Goal: Task Accomplishment & Management: Use online tool/utility

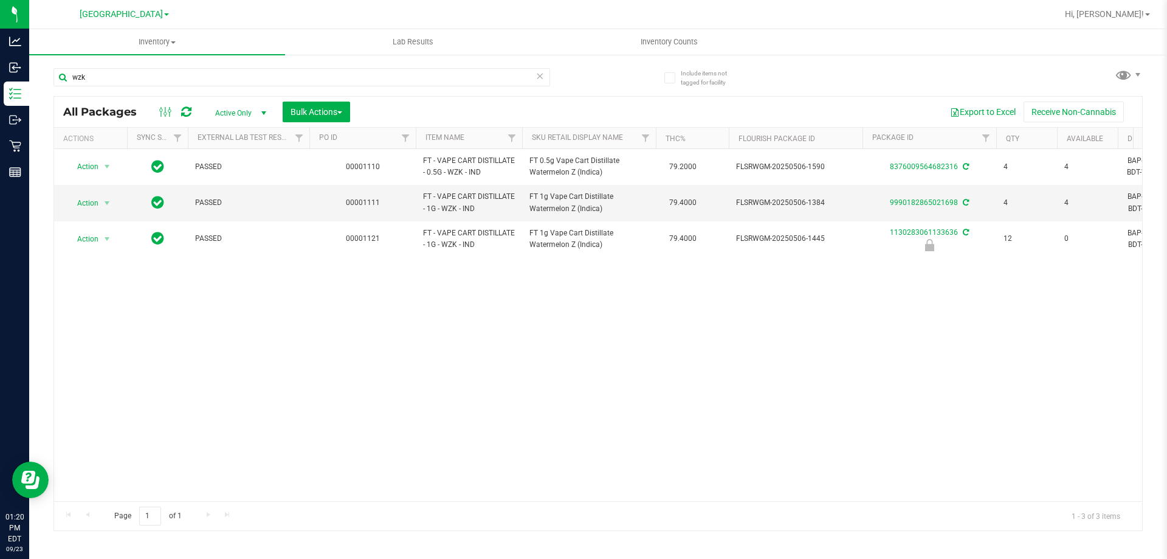
drag, startPoint x: 127, startPoint y: 84, endPoint x: 40, endPoint y: 92, distance: 87.4
click at [40, 92] on div "Include items not tagged for facility wzk All Packages Active Only Active Only …" at bounding box center [598, 238] width 1138 height 371
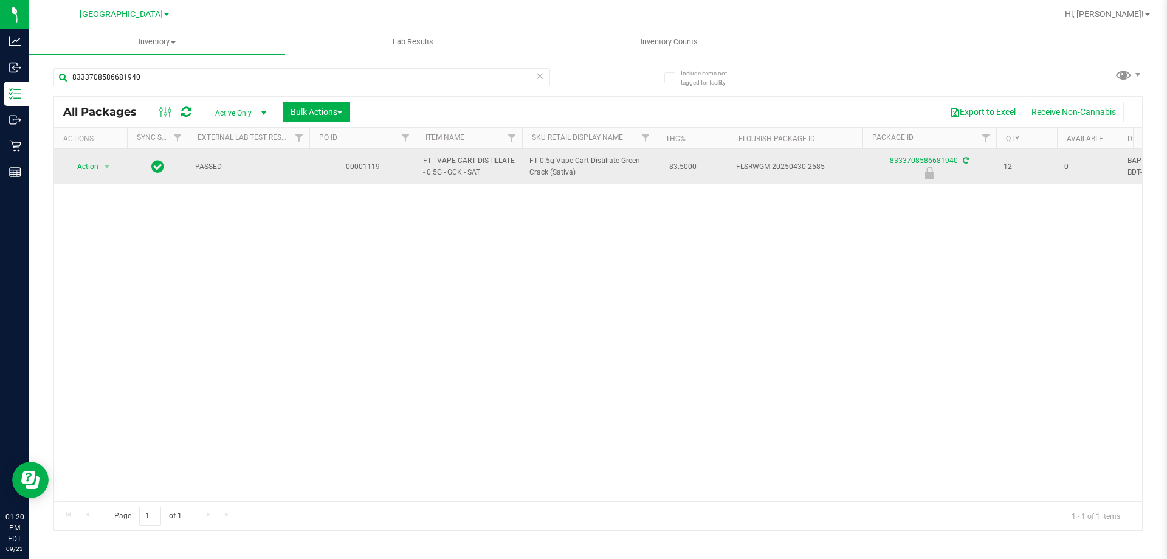
type input "8333708586681940"
click at [98, 157] on td "Action Action Edit attributes Global inventory Locate package Package audit log…" at bounding box center [90, 166] width 73 height 35
click at [100, 161] on span "select" at bounding box center [107, 166] width 15 height 17
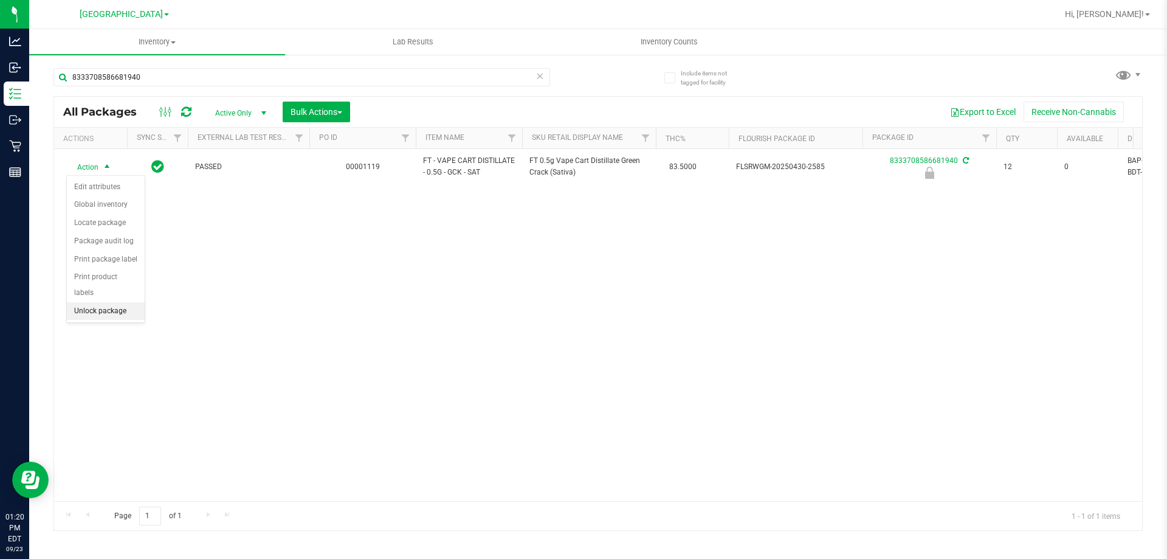
click at [106, 302] on li "Unlock package" at bounding box center [106, 311] width 78 height 18
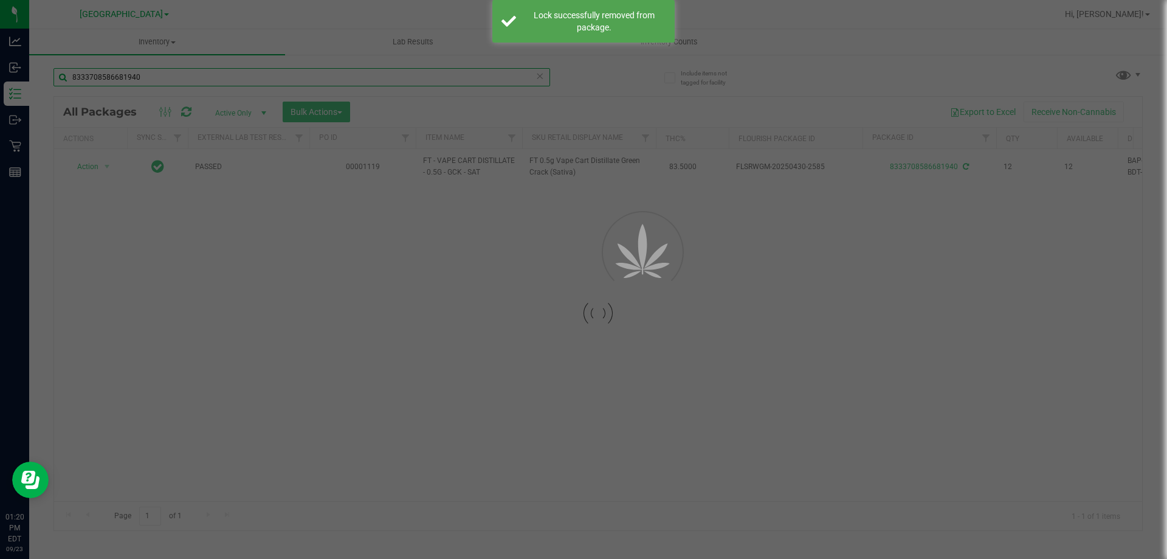
drag, startPoint x: 172, startPoint y: 77, endPoint x: 57, endPoint y: 77, distance: 115.5
click at [43, 76] on div "Include items not tagged for facility 8333708586681940 Loading... All Packages …" at bounding box center [598, 238] width 1138 height 371
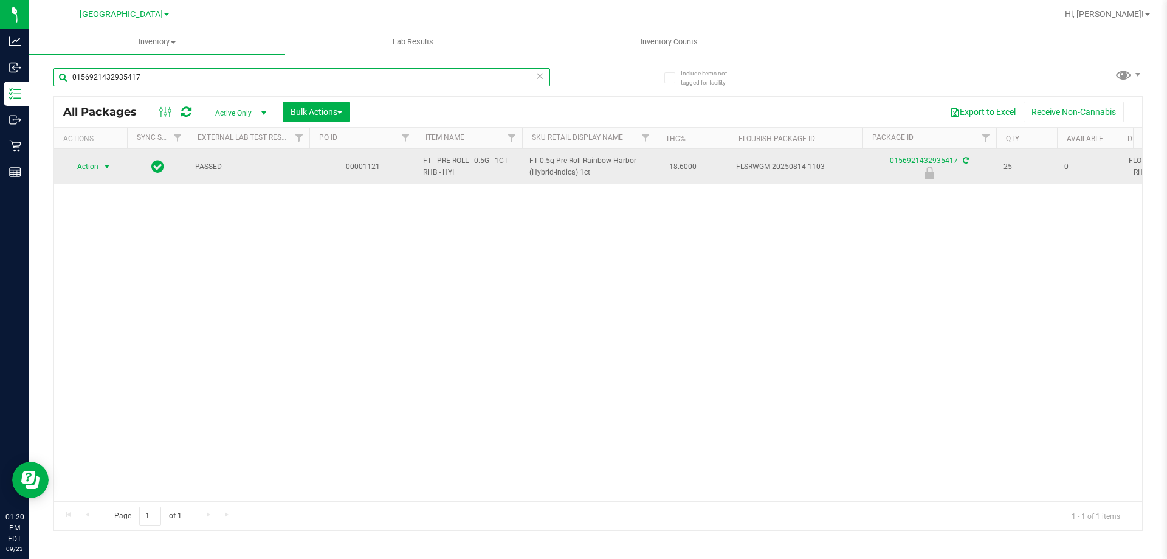
type input "0156921432935417"
click at [105, 166] on span "select" at bounding box center [107, 167] width 10 height 10
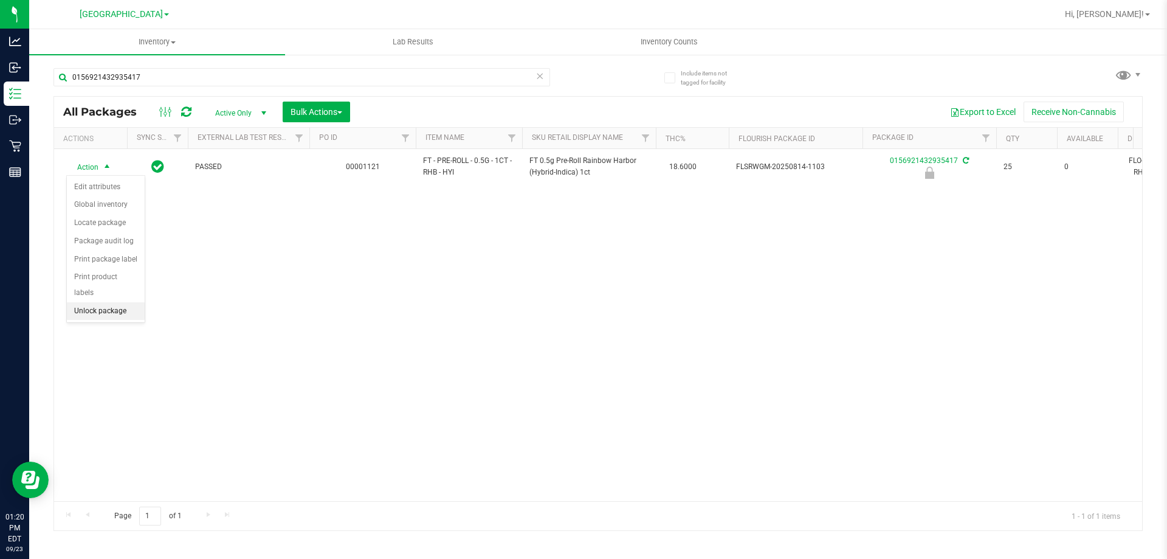
click at [102, 302] on li "Unlock package" at bounding box center [106, 311] width 78 height 18
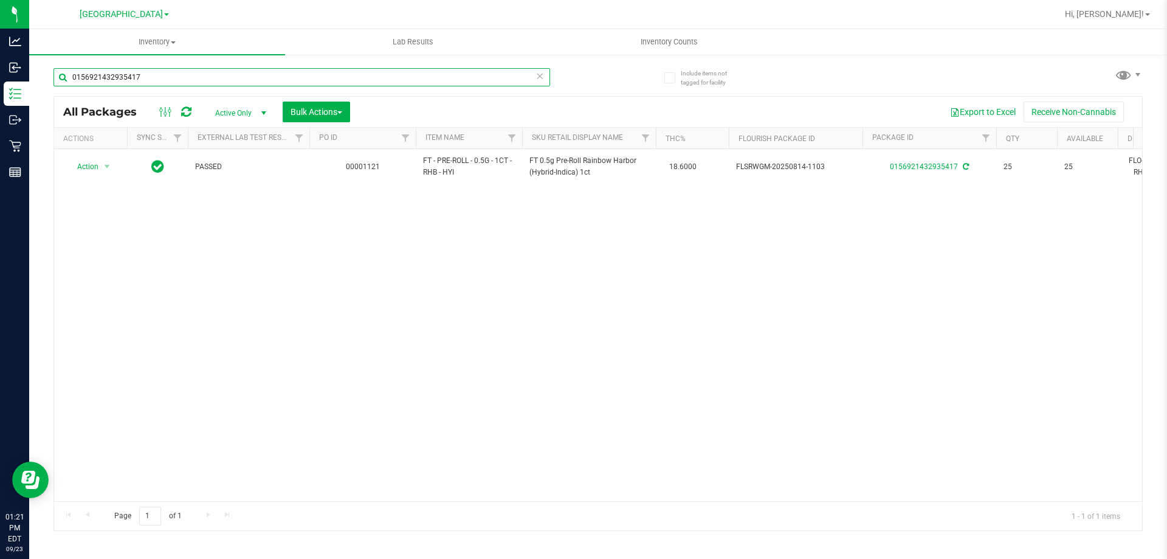
drag, startPoint x: 150, startPoint y: 84, endPoint x: 29, endPoint y: 82, distance: 121.0
click at [29, 82] on div "Include items not tagged for facility 0156921432935417 All Packages Active Only…" at bounding box center [598, 238] width 1138 height 371
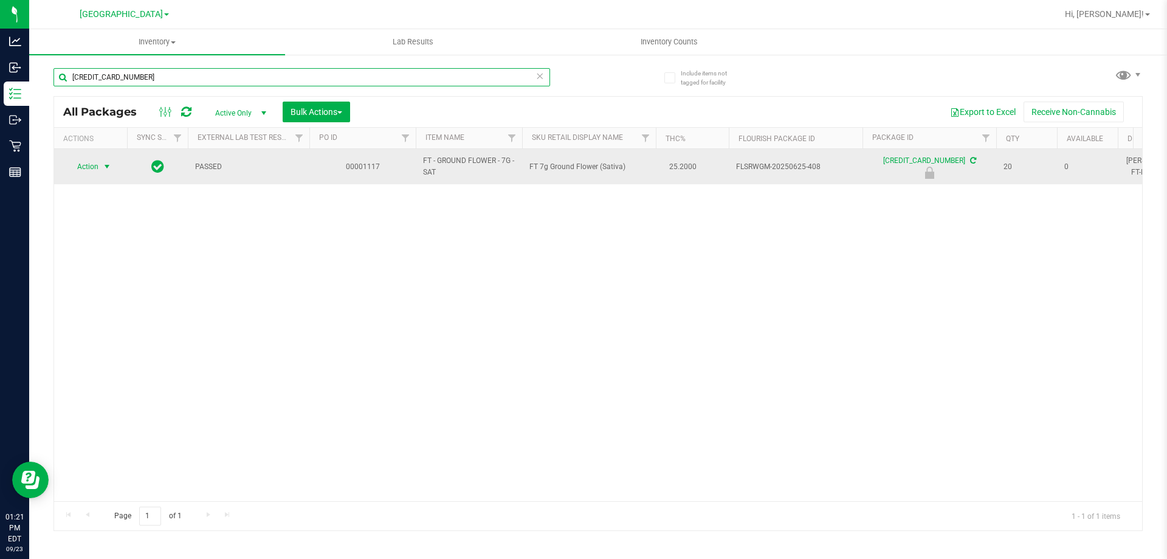
type input "5994717246279976"
click at [107, 164] on span "select" at bounding box center [107, 167] width 10 height 10
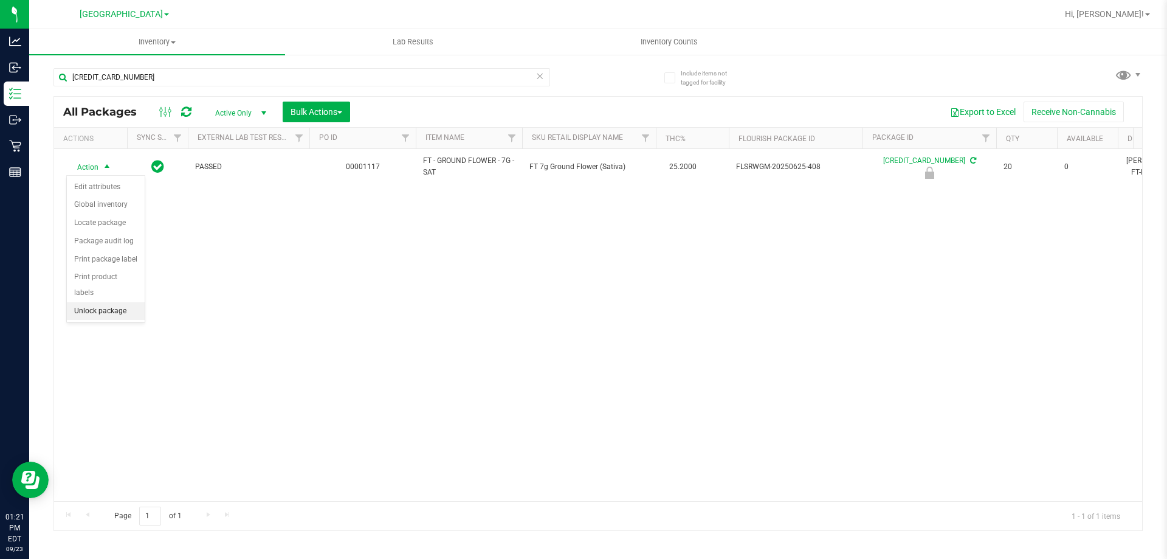
click at [94, 302] on li "Unlock package" at bounding box center [106, 311] width 78 height 18
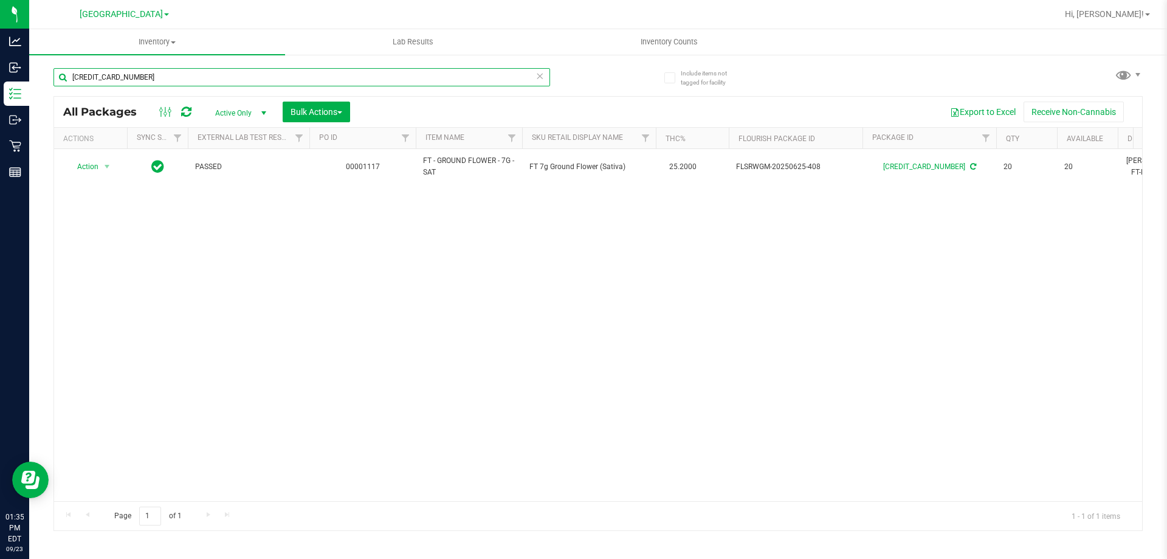
drag, startPoint x: 162, startPoint y: 74, endPoint x: 44, endPoint y: 83, distance: 117.7
click at [44, 83] on div "Include items not tagged for facility 5994717246279976 All Packages Active Only…" at bounding box center [598, 238] width 1138 height 371
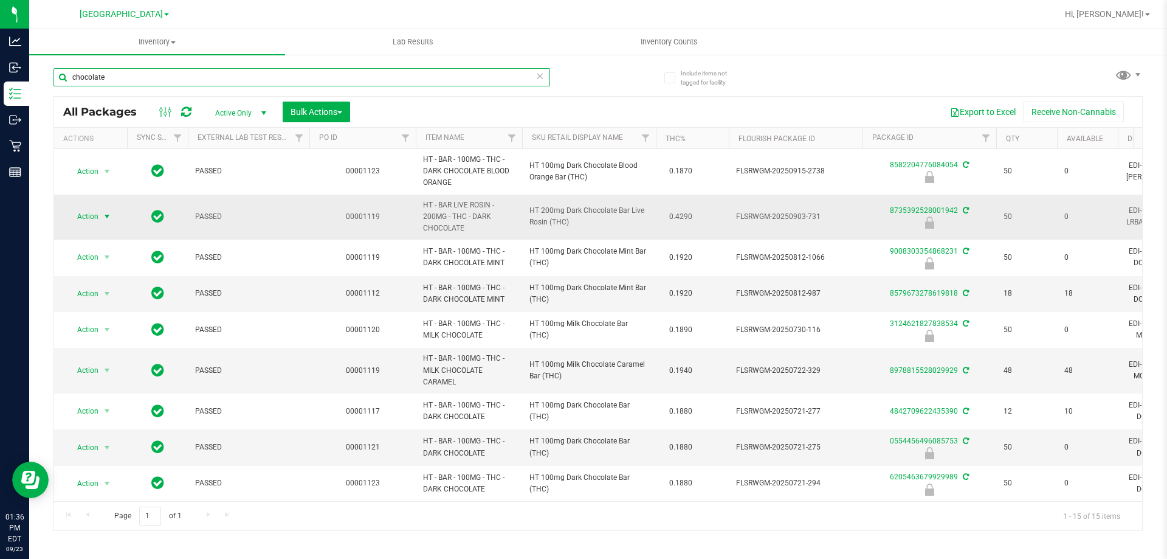
type input "chocolate"
click at [103, 218] on span "select" at bounding box center [107, 217] width 10 height 10
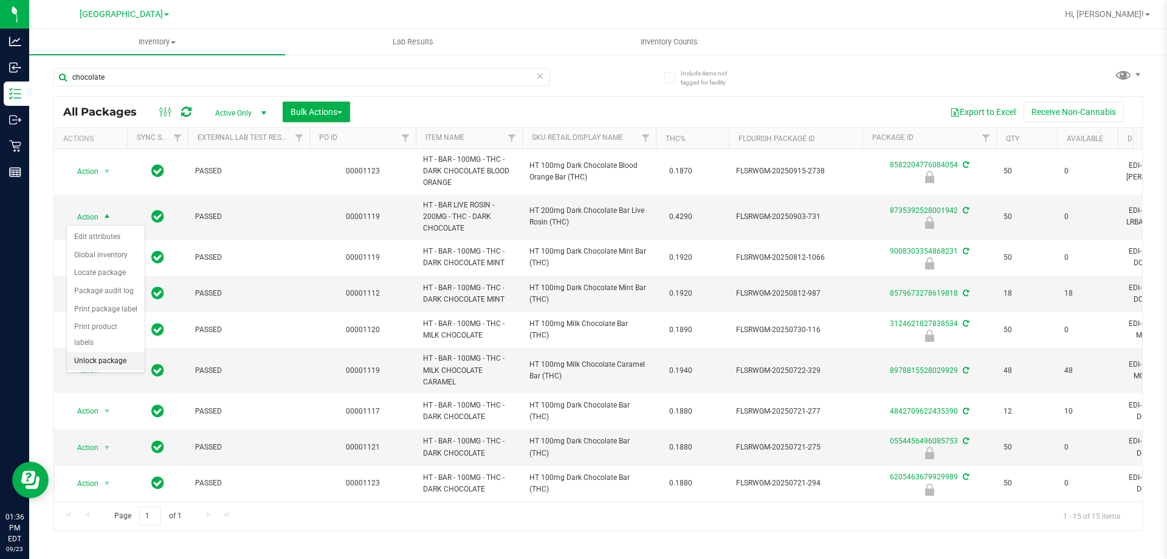
click at [101, 352] on li "Unlock package" at bounding box center [106, 361] width 78 height 18
